Goal: Task Accomplishment & Management: Use online tool/utility

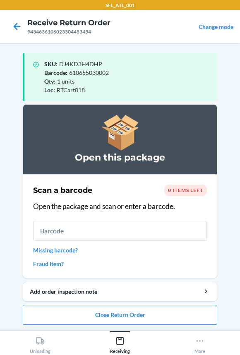
click at [60, 228] on input "text" at bounding box center [120, 231] width 174 height 20
click at [60, 312] on button "Close Return Order" at bounding box center [120, 315] width 195 height 20
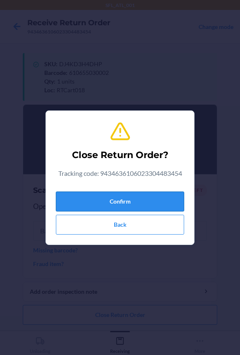
click at [78, 201] on button "Confirm" at bounding box center [120, 202] width 128 height 20
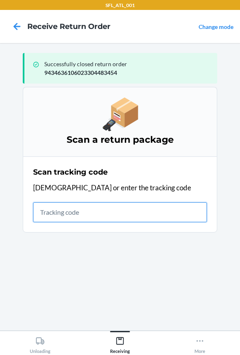
click at [37, 208] on input "text" at bounding box center [120, 212] width 174 height 20
click at [98, 217] on input "text" at bounding box center [120, 212] width 174 height 20
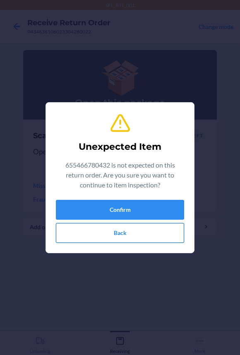
click at [105, 229] on button "Back" at bounding box center [120, 233] width 128 height 20
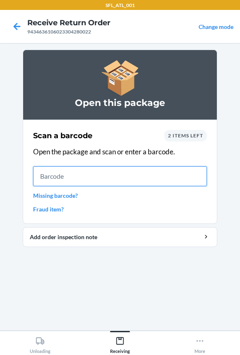
click at [63, 179] on input "text" at bounding box center [120, 176] width 174 height 20
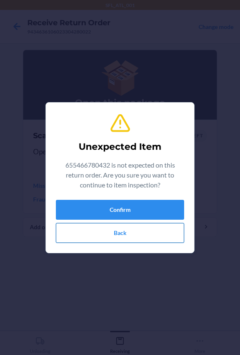
click at [75, 240] on button "Back" at bounding box center [120, 233] width 128 height 20
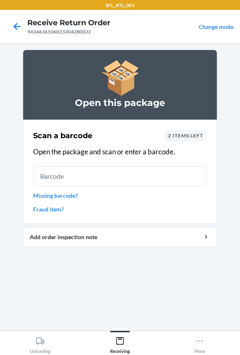
click at [190, 136] on span "2 items left" at bounding box center [185, 135] width 35 height 6
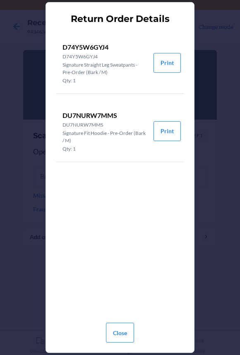
click at [122, 344] on div "Close" at bounding box center [120, 329] width 28 height 33
click at [123, 341] on button "Close" at bounding box center [120, 333] width 28 height 20
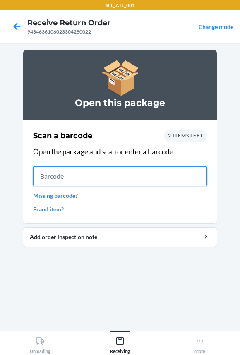
click at [96, 175] on input "text" at bounding box center [120, 176] width 174 height 20
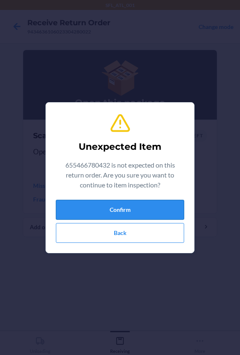
click at [98, 212] on button "Confirm" at bounding box center [120, 210] width 128 height 20
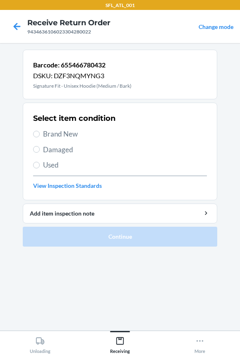
click at [54, 134] on span "Brand New" at bounding box center [125, 134] width 164 height 11
click at [40, 134] on input "Brand New" at bounding box center [36, 134] width 7 height 7
radio input "true"
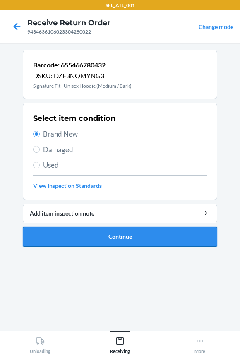
click at [83, 234] on button "Continue" at bounding box center [120, 237] width 195 height 20
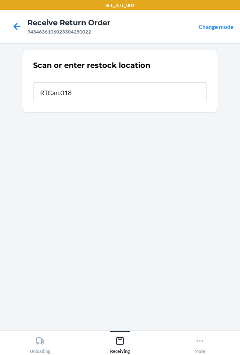
type input "RTCart018"
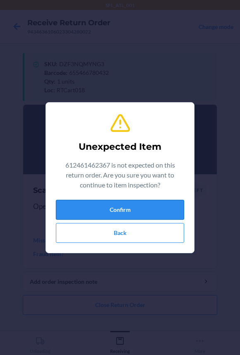
click at [94, 215] on button "Confirm" at bounding box center [120, 210] width 128 height 20
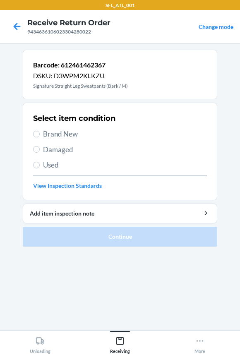
click at [52, 125] on div "Select item condition Brand New Damaged Used View Inspection Standards" at bounding box center [120, 152] width 174 height 82
click at [52, 129] on span "Brand New" at bounding box center [125, 134] width 164 height 11
click at [40, 131] on input "Brand New" at bounding box center [36, 134] width 7 height 7
radio input "true"
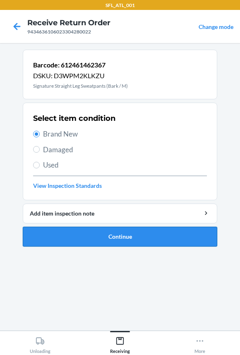
click at [70, 237] on button "Continue" at bounding box center [120, 237] width 195 height 20
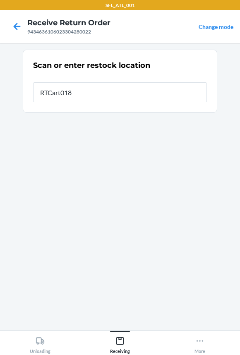
type input "RTCart018"
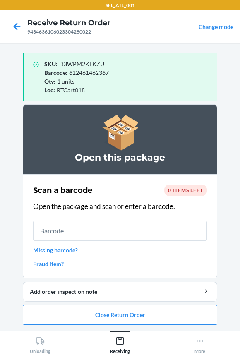
click at [70, 236] on input "text" at bounding box center [120, 231] width 174 height 20
click at [91, 320] on button "Close Return Order" at bounding box center [120, 315] width 195 height 20
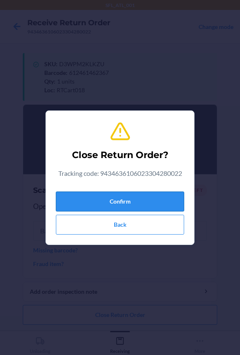
click at [83, 197] on button "Confirm" at bounding box center [120, 202] width 128 height 20
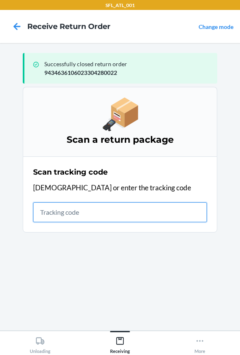
click at [93, 215] on input "text" at bounding box center [120, 212] width 174 height 20
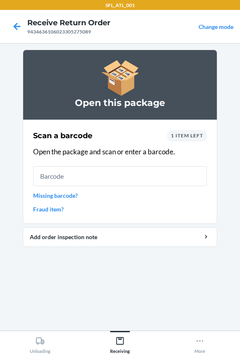
click at [91, 176] on input "text" at bounding box center [120, 176] width 174 height 20
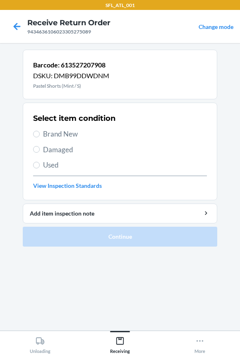
click at [48, 138] on span "Brand New" at bounding box center [125, 134] width 164 height 11
click at [40, 137] on input "Brand New" at bounding box center [36, 134] width 7 height 7
radio input "true"
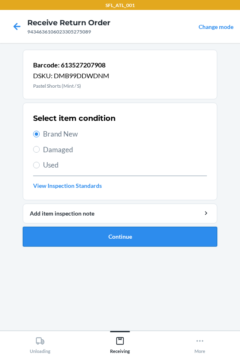
click at [70, 243] on button "Continue" at bounding box center [120, 237] width 195 height 20
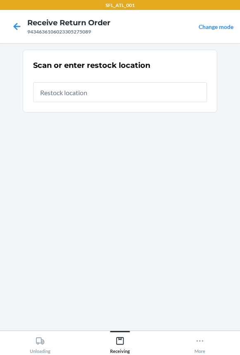
click at [72, 96] on input "text" at bounding box center [120, 92] width 174 height 20
type input "RTCart018"
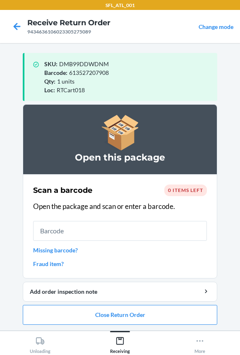
click at [83, 238] on input "text" at bounding box center [120, 231] width 174 height 20
click at [47, 224] on input "text" at bounding box center [120, 231] width 174 height 20
click at [123, 319] on button "Close Return Order" at bounding box center [120, 315] width 195 height 20
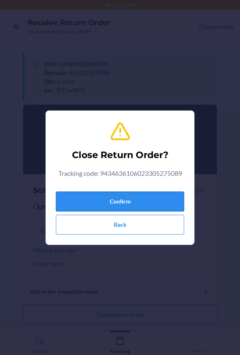
click at [96, 205] on button "Confirm" at bounding box center [120, 202] width 128 height 20
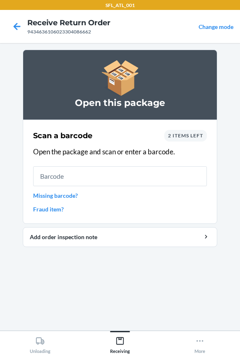
click at [182, 135] on span "2 items left" at bounding box center [185, 135] width 35 height 6
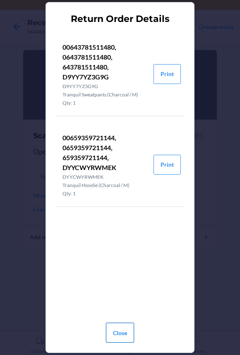
click at [129, 335] on button "Close" at bounding box center [120, 333] width 28 height 20
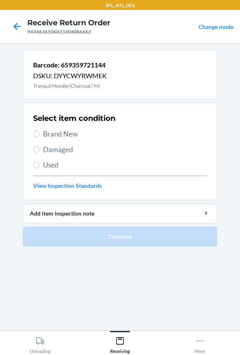
click at [51, 131] on span "Brand New" at bounding box center [125, 134] width 164 height 11
click at [40, 131] on input "Brand New" at bounding box center [36, 134] width 7 height 7
radio input "true"
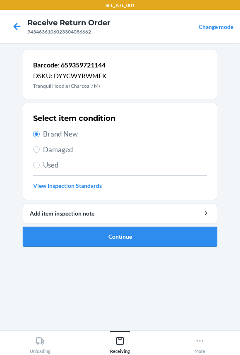
click at [64, 234] on button "Continue" at bounding box center [120, 237] width 195 height 20
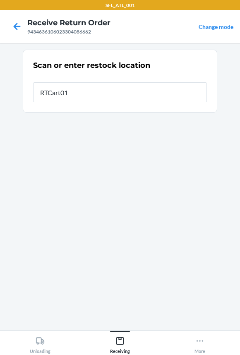
type input "RTCart018"
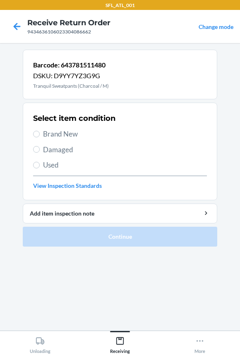
click at [73, 135] on span "Brand New" at bounding box center [125, 134] width 164 height 11
click at [40, 135] on input "Brand New" at bounding box center [36, 134] width 7 height 7
radio input "true"
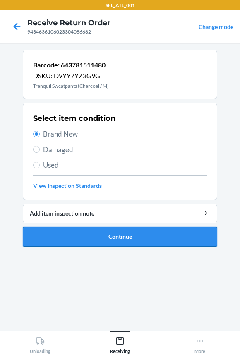
click at [82, 236] on button "Continue" at bounding box center [120, 237] width 195 height 20
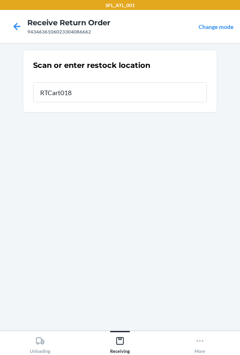
type input "RTCart018"
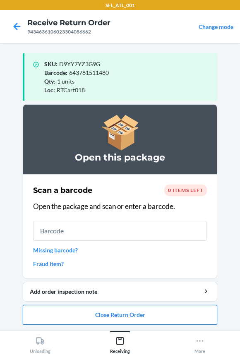
click at [116, 312] on button "Close Return Order" at bounding box center [120, 315] width 195 height 20
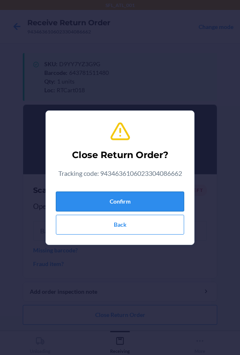
click at [101, 198] on button "Confirm" at bounding box center [120, 202] width 128 height 20
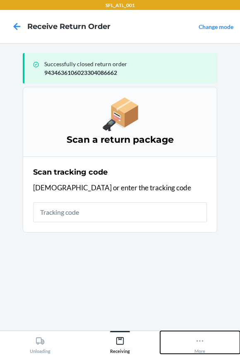
click at [201, 342] on icon at bounding box center [199, 341] width 9 height 9
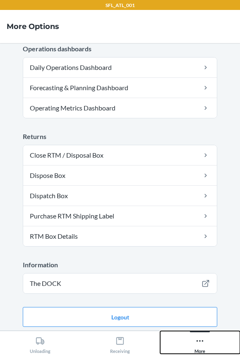
scroll to position [243, 0]
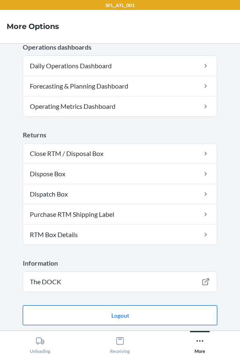
click at [128, 315] on button "Logout" at bounding box center [120, 316] width 195 height 20
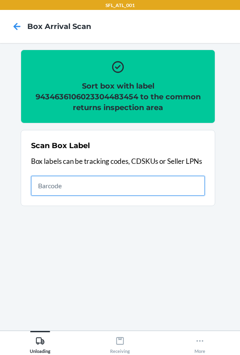
drag, startPoint x: 0, startPoint y: 0, endPoint x: 103, endPoint y: 182, distance: 209.3
click at [100, 185] on input "text" at bounding box center [118, 186] width 174 height 20
click at [114, 185] on input "text" at bounding box center [118, 186] width 174 height 20
type input "420302599434636106023304280022"
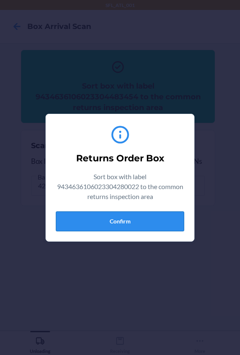
click at [114, 229] on button "Confirm" at bounding box center [120, 222] width 128 height 20
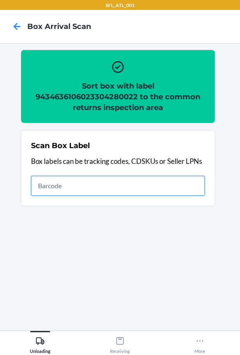
click at [103, 184] on input "text" at bounding box center [118, 186] width 174 height 20
type input "420302599434636106023305275089"
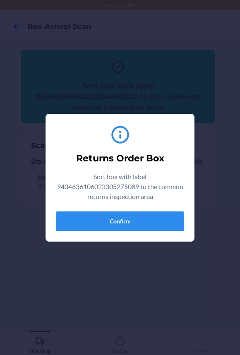
type input "420302599434636106023305275089613527207908"
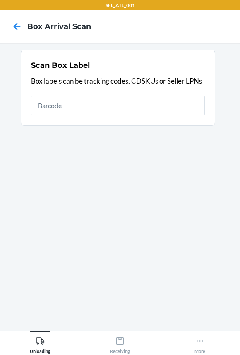
click at [119, 105] on input "text" at bounding box center [118, 106] width 174 height 20
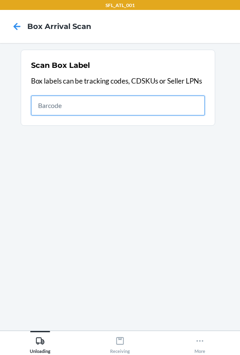
click at [178, 109] on input "text" at bounding box center [118, 106] width 174 height 20
type input "420302599434636106023304086662"
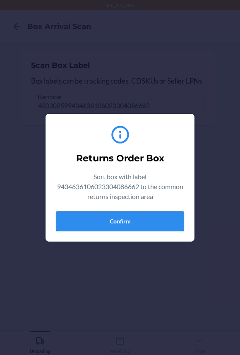
click at [115, 225] on button "Confirm" at bounding box center [120, 222] width 128 height 20
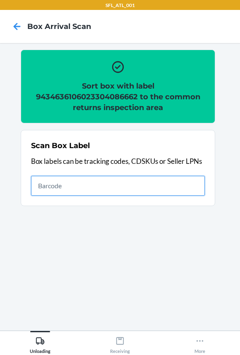
click at [125, 187] on input "text" at bounding box center [118, 186] width 174 height 20
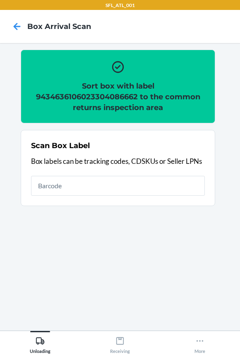
click at [111, 94] on h2 "Sort box with label 9434636106023304086662 to the common returns inspection area" at bounding box center [118, 97] width 174 height 32
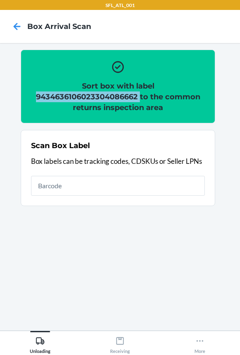
click at [111, 94] on h2 "Sort box with label 9434636106023304086662 to the common returns inspection area" at bounding box center [118, 97] width 174 height 32
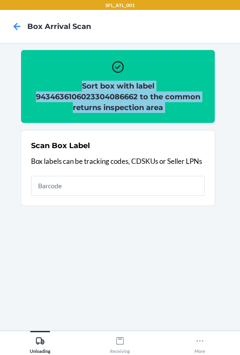
drag, startPoint x: 111, startPoint y: 94, endPoint x: 190, endPoint y: 77, distance: 81.8
click at [190, 77] on div "Sort box with label 9434636106023304086662 to the common returns inspection area" at bounding box center [118, 87] width 174 height 60
click at [167, 91] on h2 "Sort box with label 9434636106023304086662 to the common returns inspection area" at bounding box center [118, 97] width 174 height 32
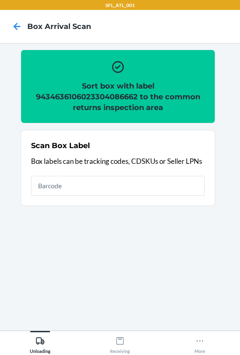
click at [120, 99] on h2 "Sort box with label 9434636106023304086662 to the common returns inspection area" at bounding box center [118, 97] width 174 height 32
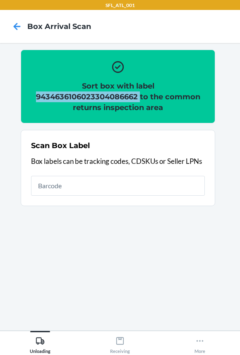
click at [120, 99] on h2 "Sort box with label 9434636106023304086662 to the common returns inspection area" at bounding box center [118, 97] width 174 height 32
